Goal: Task Accomplishment & Management: Complete application form

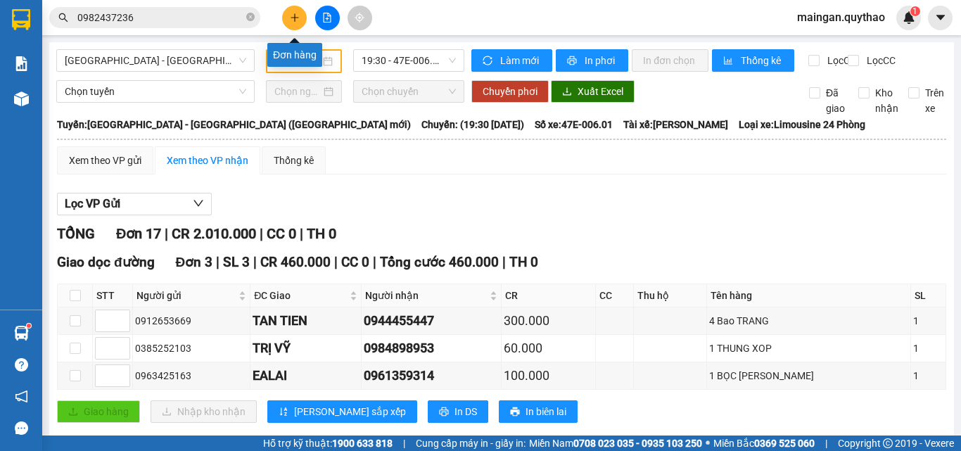
click at [295, 22] on icon "plus" at bounding box center [295, 18] width 10 height 10
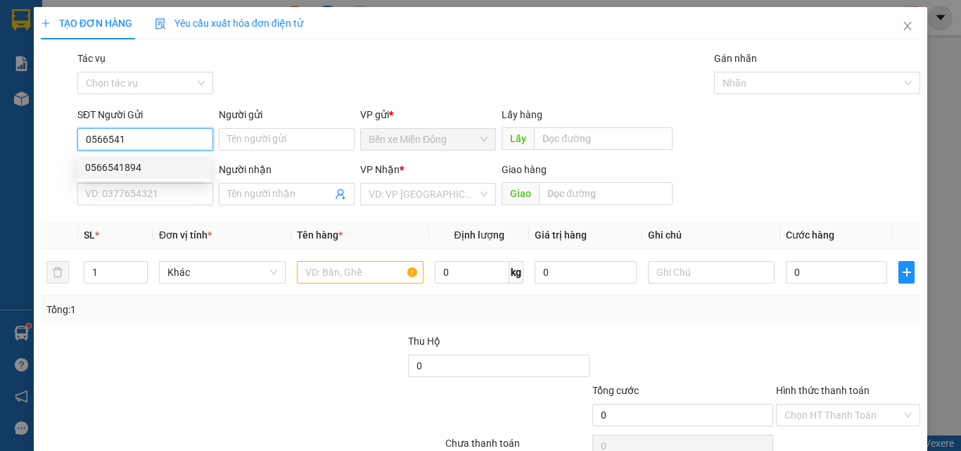
click at [117, 169] on div "0566541894" at bounding box center [143, 167] width 117 height 15
type input "0566541894"
type input "0849335345"
type input "BẾN XE PHÍA BẮC"
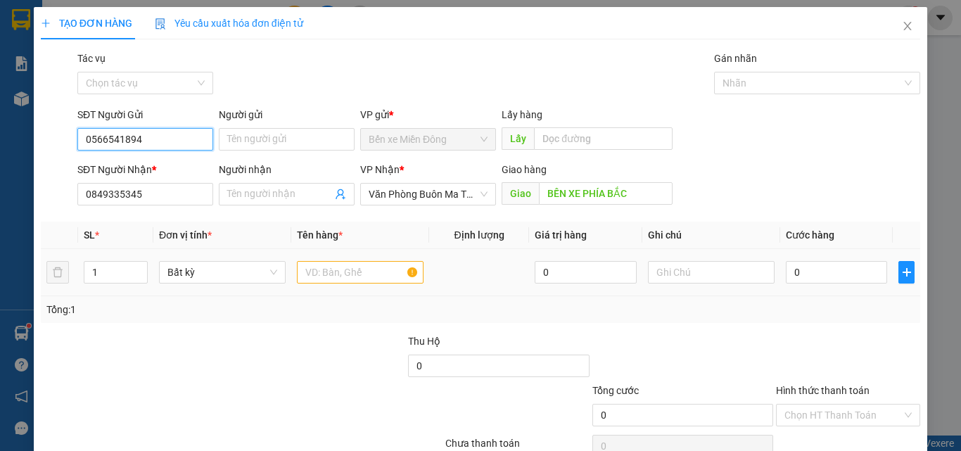
type input "0566541894"
click at [360, 274] on input "text" at bounding box center [360, 272] width 127 height 23
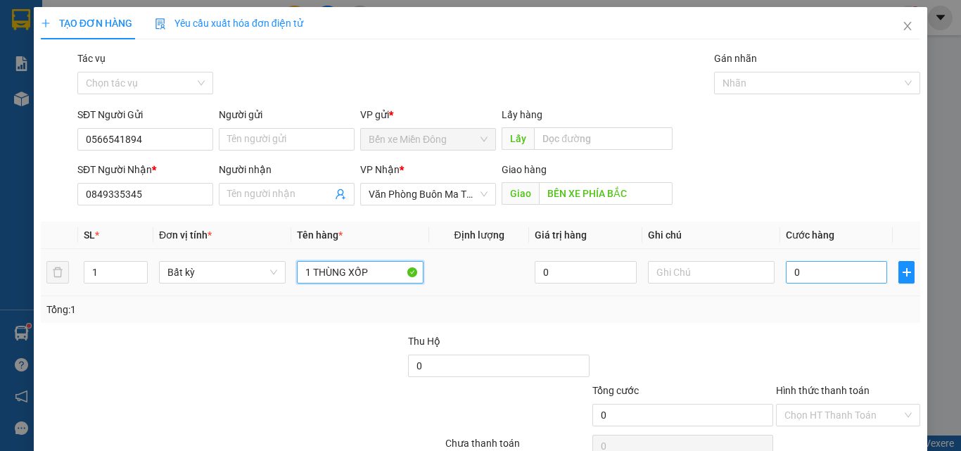
type input "1 THÙNG XỐP"
click at [817, 280] on input "0" at bounding box center [836, 272] width 101 height 23
type input "05"
type input "5"
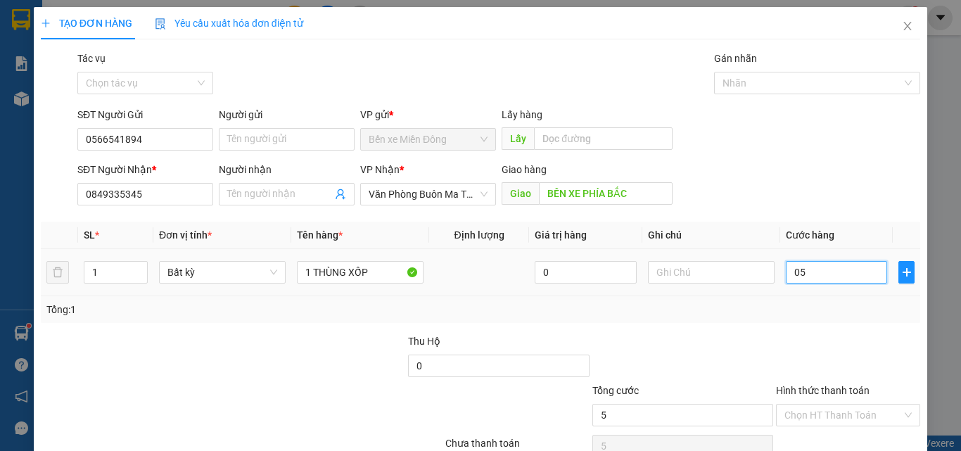
type input "05-"
type input "0"
type input "05"
type input "5"
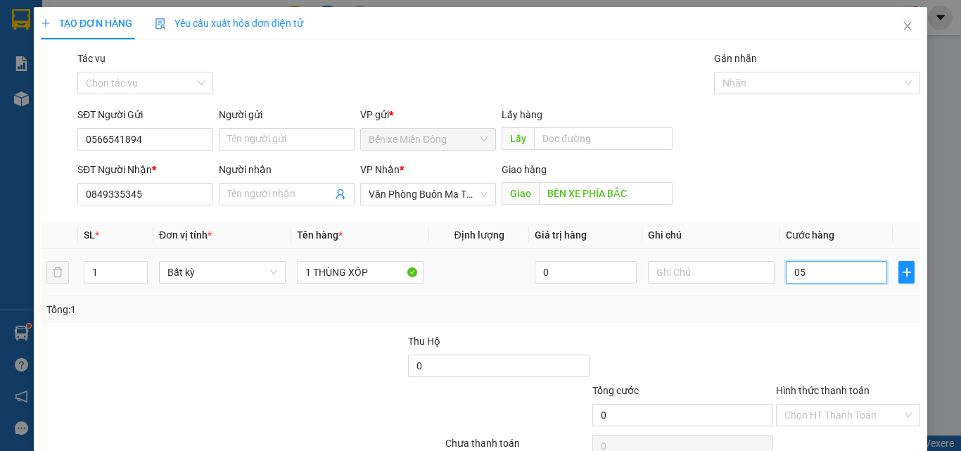
type input "5"
type input "050"
type input "50"
type input "50.000"
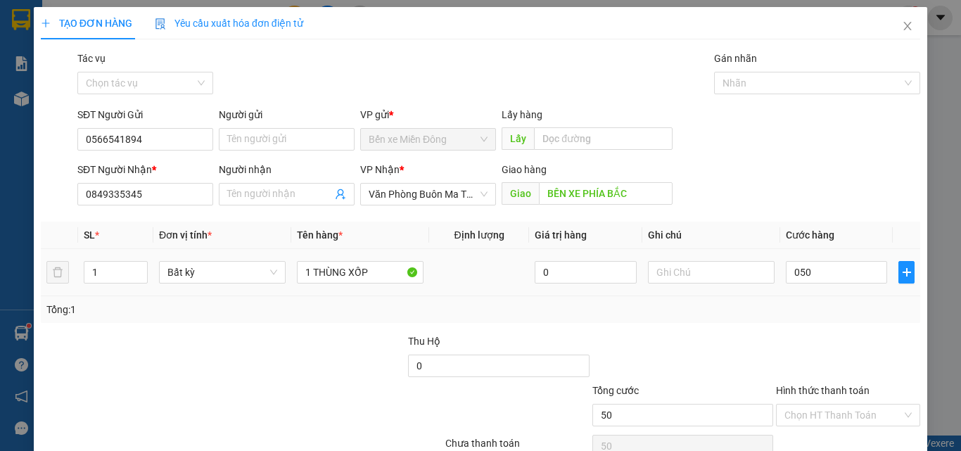
type input "50.000"
drag, startPoint x: 819, startPoint y: 299, endPoint x: 791, endPoint y: 364, distance: 70.9
click at [816, 305] on div "Tổng: 1" at bounding box center [480, 309] width 879 height 27
drag, startPoint x: 792, startPoint y: 422, endPoint x: 787, endPoint y: 406, distance: 16.9
click at [793, 420] on input "Hình thức thanh toán" at bounding box center [842, 415] width 117 height 21
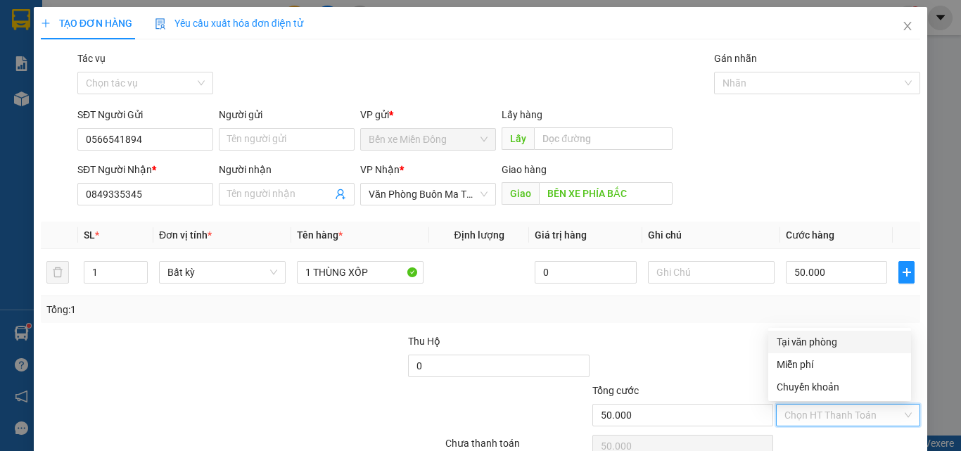
drag, startPoint x: 779, startPoint y: 346, endPoint x: 799, endPoint y: 359, distance: 24.4
click at [782, 345] on div "Tại văn phòng" at bounding box center [840, 341] width 126 height 15
type input "0"
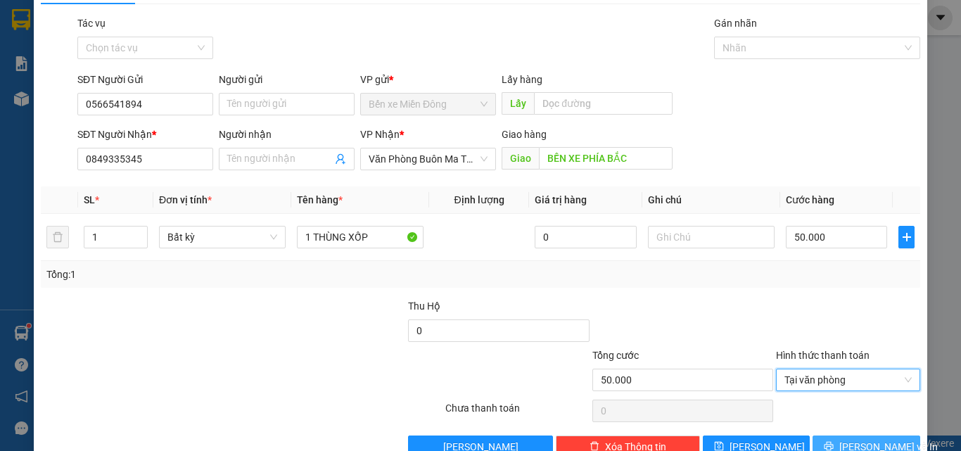
scroll to position [70, 0]
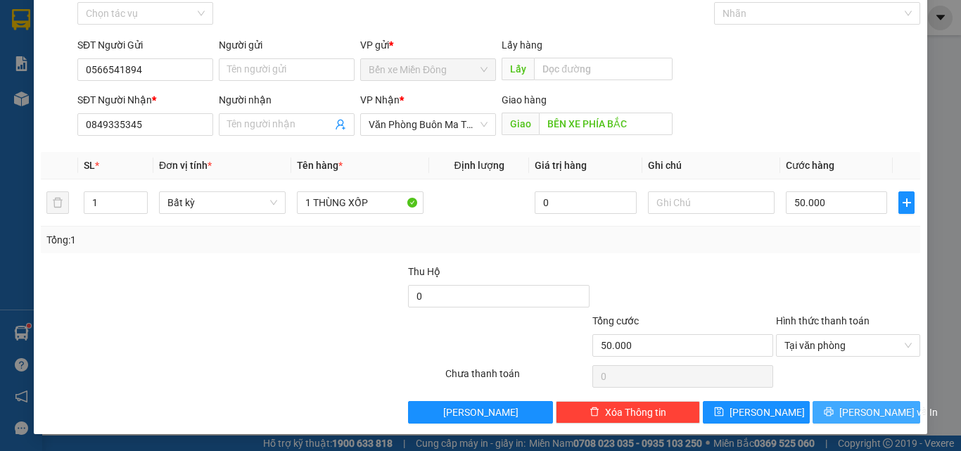
click at [820, 410] on button "[PERSON_NAME] và In" at bounding box center [867, 412] width 108 height 23
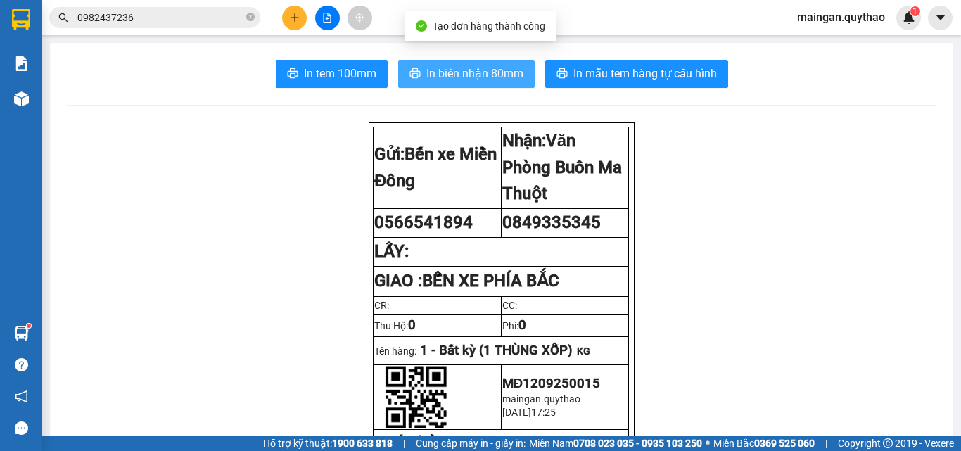
click at [476, 80] on span "In biên nhận 80mm" at bounding box center [474, 74] width 97 height 18
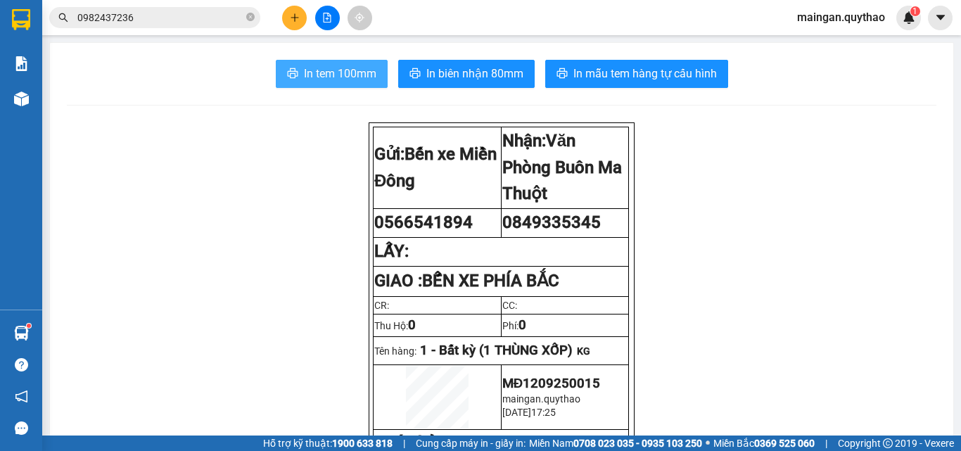
click at [298, 65] on button "In tem 100mm" at bounding box center [332, 74] width 112 height 28
